Goal: Information Seeking & Learning: Learn about a topic

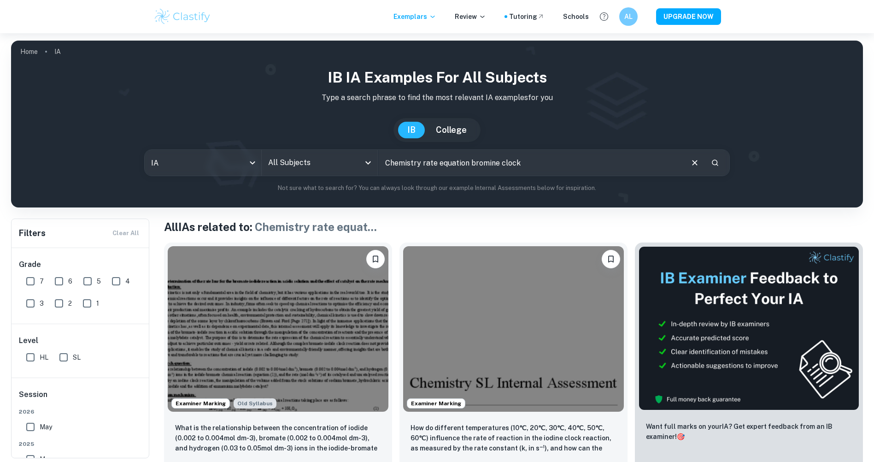
drag, startPoint x: 536, startPoint y: 164, endPoint x: 386, endPoint y: 163, distance: 149.3
click at [381, 163] on input "Chemistry rate equation bromine clock" at bounding box center [531, 163] width 304 height 26
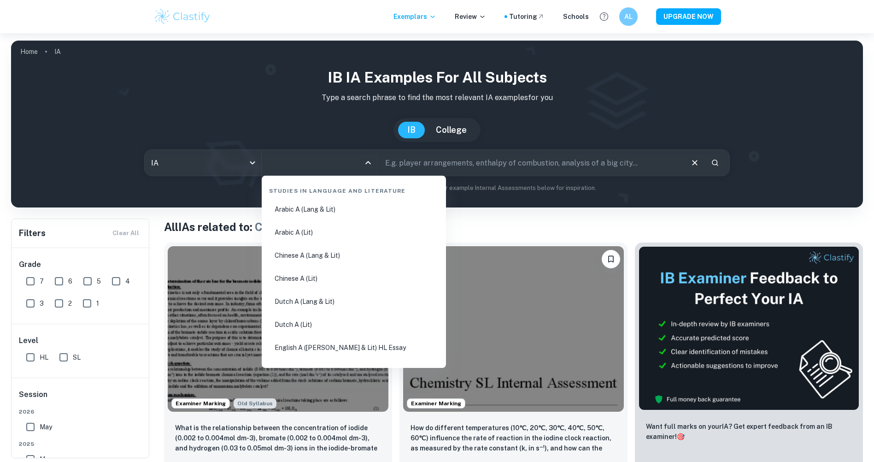
click at [357, 159] on input "All Subjects" at bounding box center [313, 163] width 94 height 18
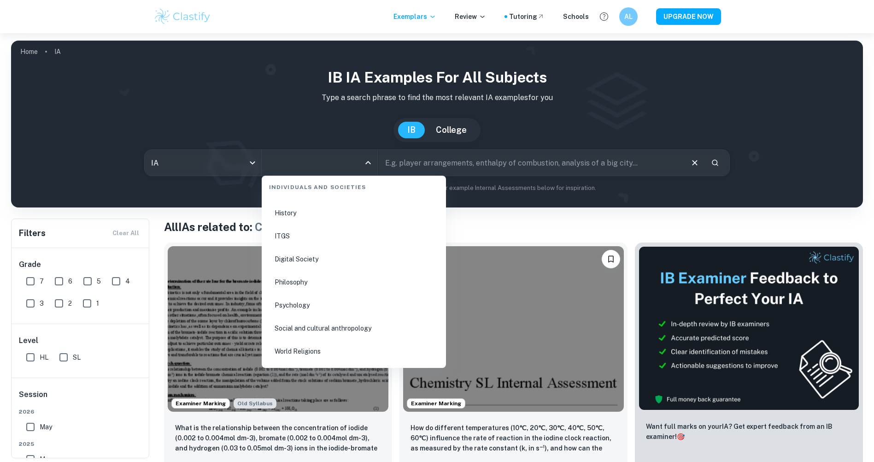
scroll to position [1228, 0]
click at [297, 237] on li "History" at bounding box center [353, 237] width 177 height 21
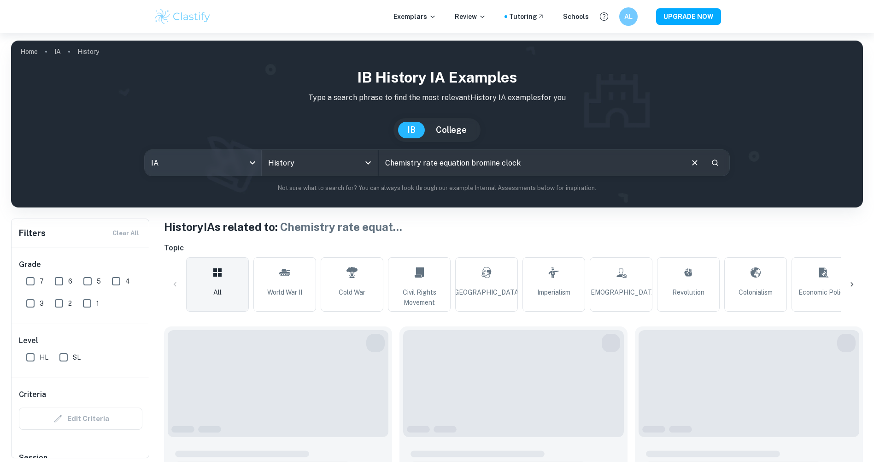
click at [176, 169] on body "We value your privacy We use cookies to enhance your browsing experience, serve…" at bounding box center [437, 264] width 874 height 462
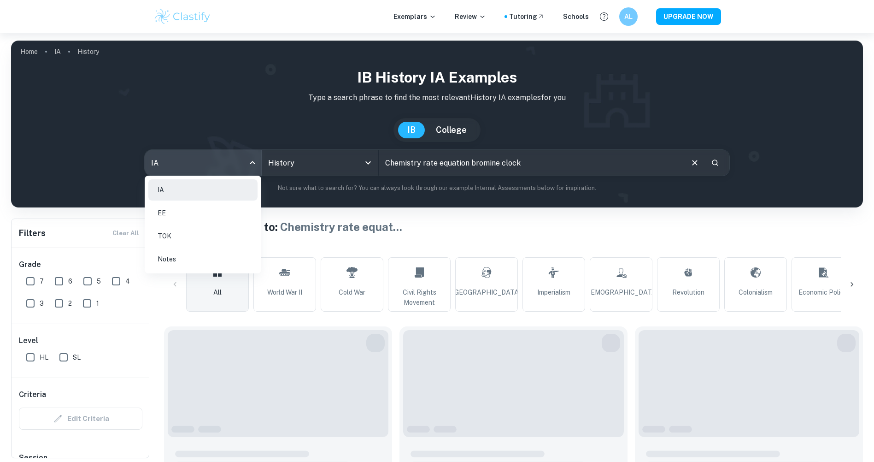
click at [169, 211] on li "EE" at bounding box center [202, 212] width 109 height 21
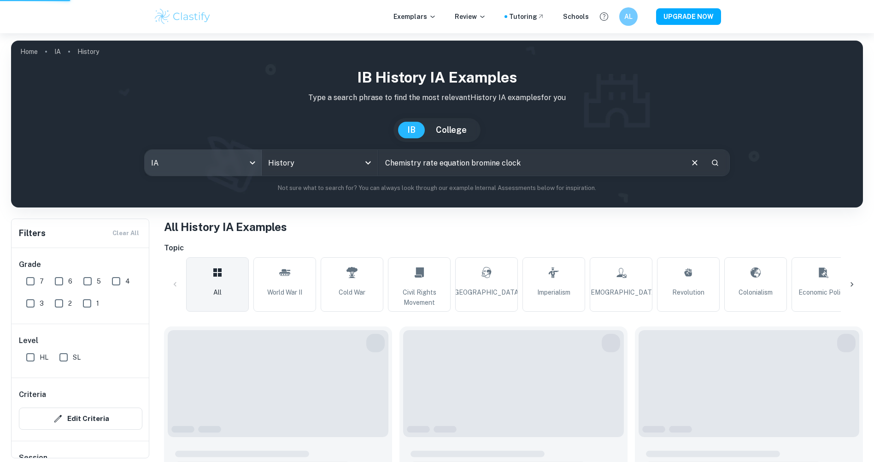
type input "ee"
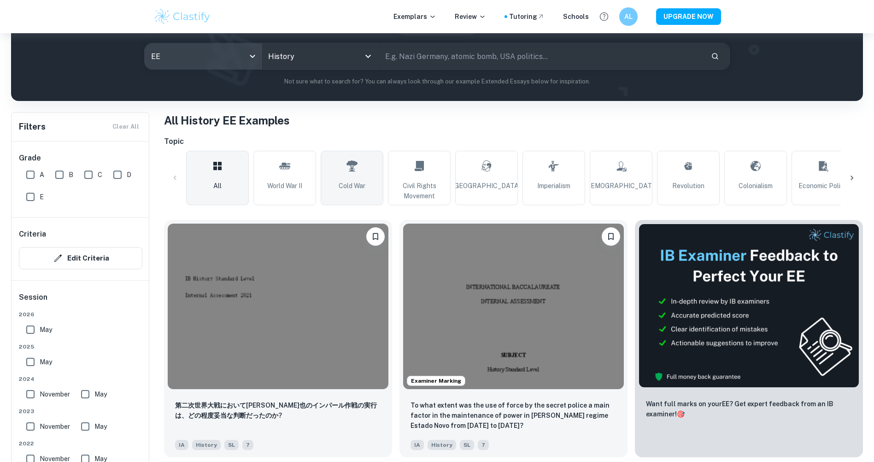
scroll to position [138, 0]
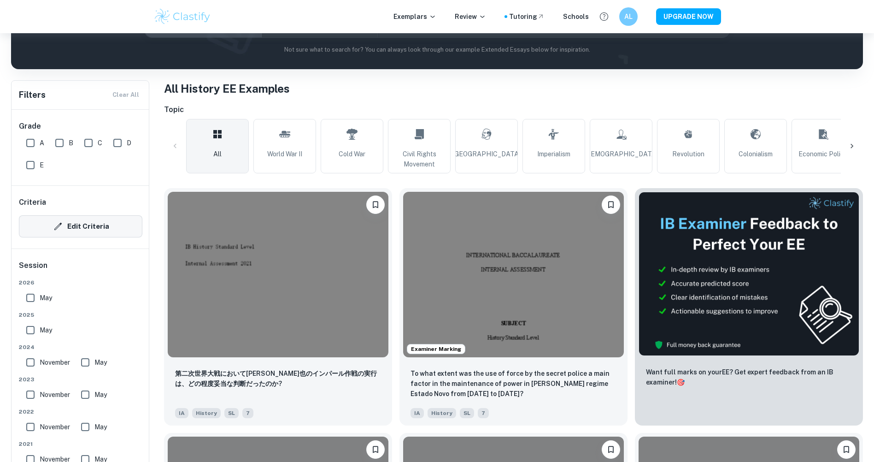
click at [29, 141] on input "A" at bounding box center [30, 143] width 18 height 18
checkbox input "true"
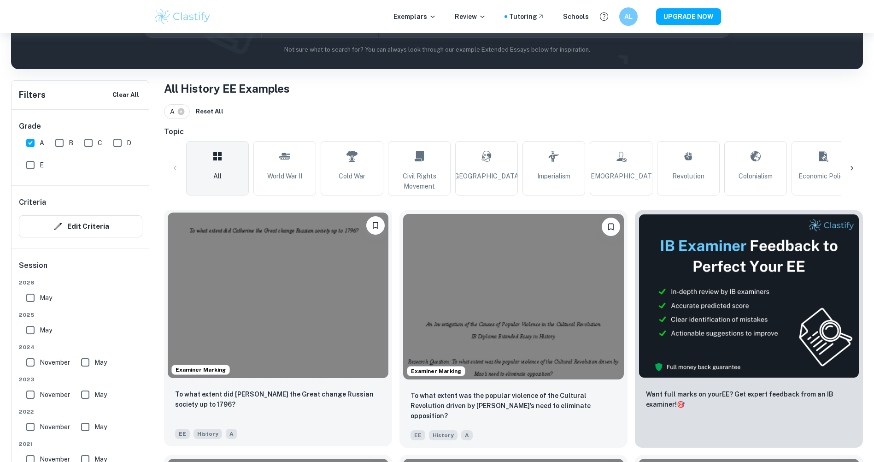
click at [293, 263] on img at bounding box center [278, 294] width 221 height 165
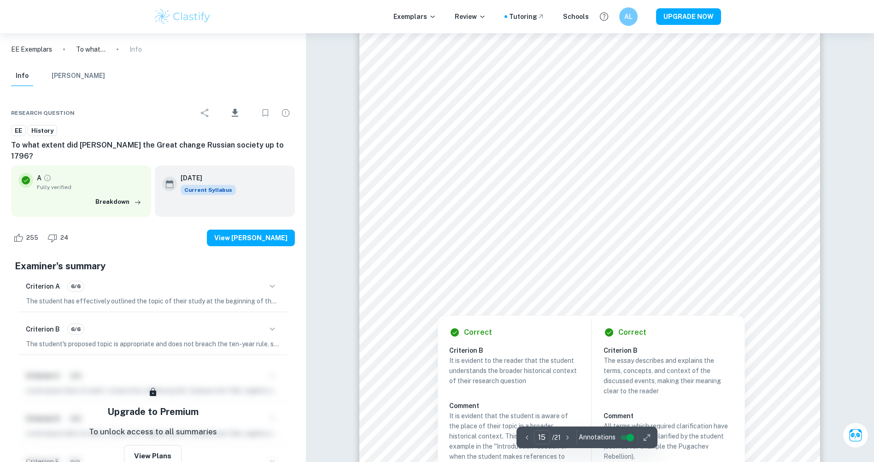
scroll to position [9543, 0]
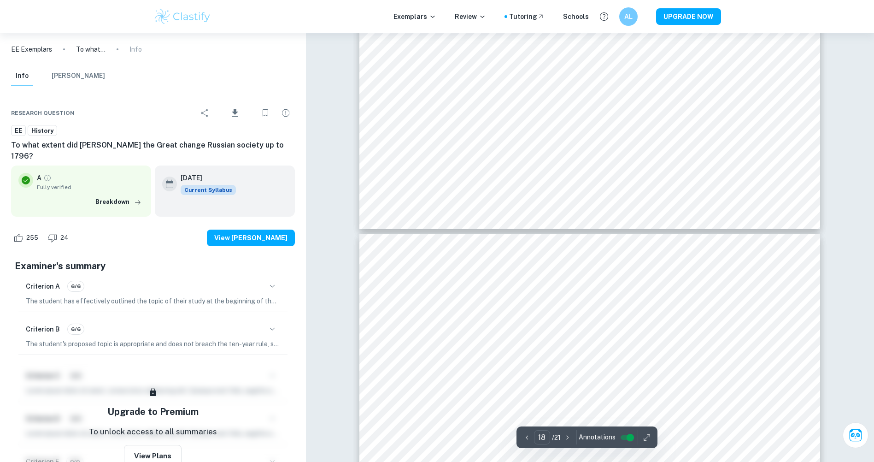
type input "17"
